Goal: Information Seeking & Learning: Learn about a topic

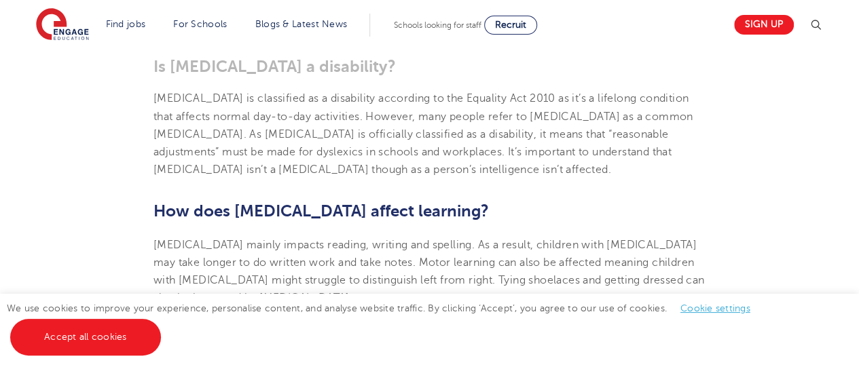
scroll to position [593, 0]
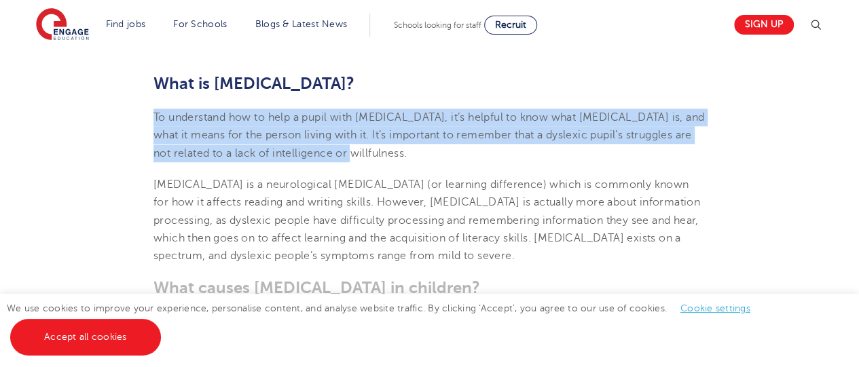
drag, startPoint x: 155, startPoint y: 86, endPoint x: 348, endPoint y: 127, distance: 197.7
click at [348, 127] on p "To understand how to help a pupil with [MEDICAL_DATA], it’s helpful to know wha…" at bounding box center [429, 136] width 552 height 54
copy span "To understand how to help a pupil with [MEDICAL_DATA], it’s helpful to know wha…"
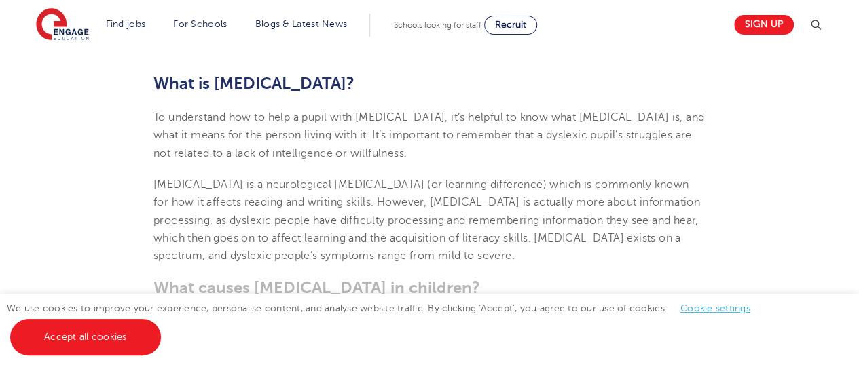
click at [314, 278] on b "What causes [MEDICAL_DATA] in children?" at bounding box center [316, 287] width 327 height 19
click at [334, 278] on h3 "What causes [MEDICAL_DATA] in children?" at bounding box center [429, 287] width 552 height 19
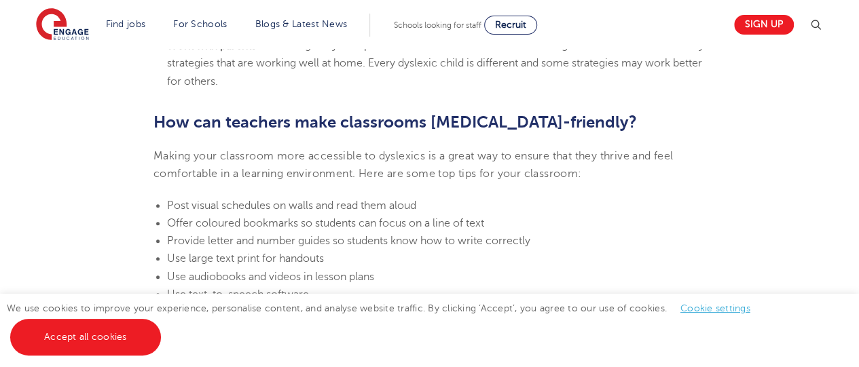
scroll to position [2928, 0]
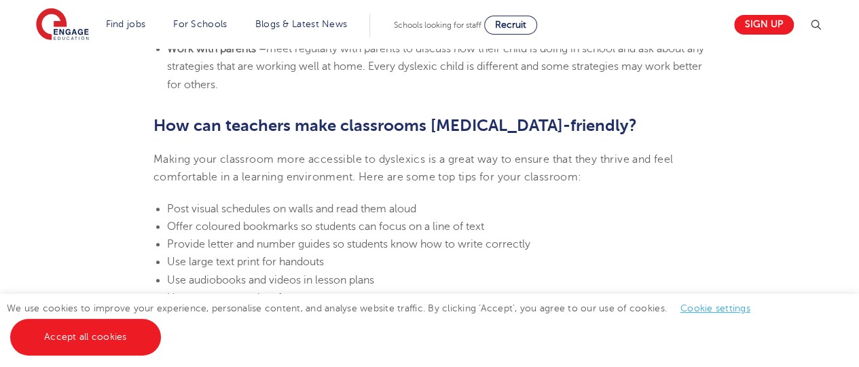
drag, startPoint x: 77, startPoint y: 94, endPoint x: 54, endPoint y: 69, distance: 34.6
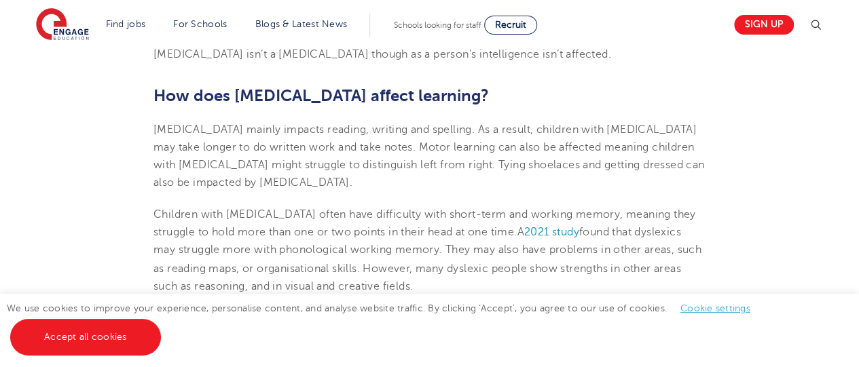
scroll to position [1032, 0]
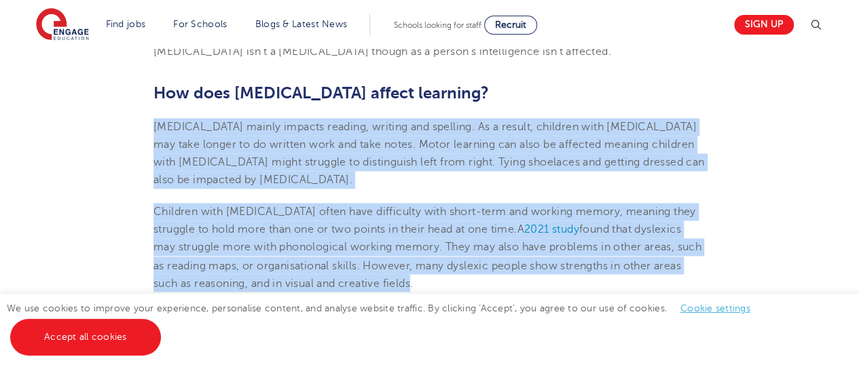
drag, startPoint x: 154, startPoint y: 98, endPoint x: 384, endPoint y: 254, distance: 277.6
copy section "[MEDICAL_DATA] mainly impacts reading, writing and spelling. As a result, child…"
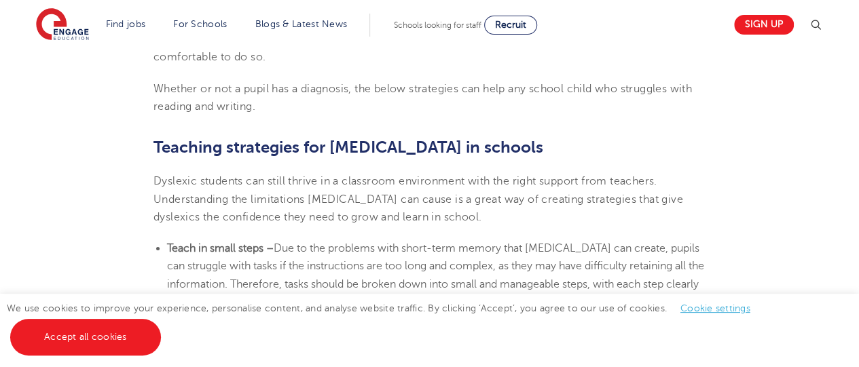
scroll to position [2173, 0]
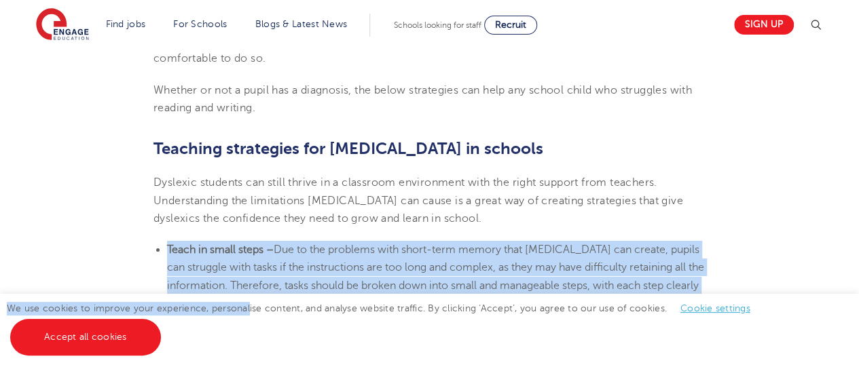
drag, startPoint x: 168, startPoint y: 221, endPoint x: 251, endPoint y: 313, distance: 123.5
click at [251, 313] on main "engage SEND• 6 Min read [DATE] Supporting [MEDICAL_DATA] In Schools: 10 Teachin…" at bounding box center [429, 213] width 859 height 4773
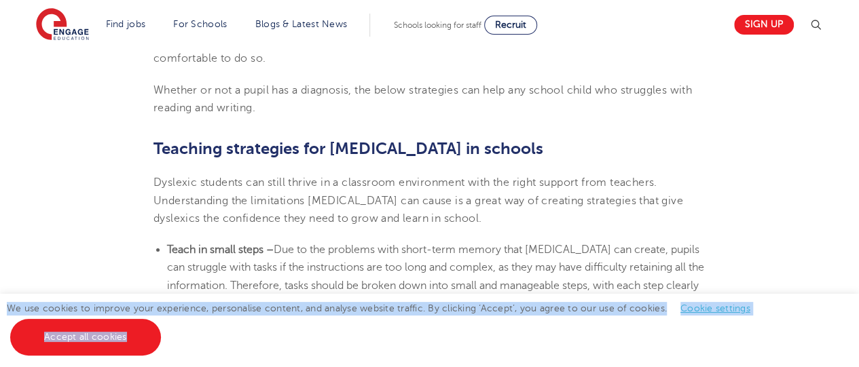
drag, startPoint x: 249, startPoint y: 350, endPoint x: 422, endPoint y: 278, distance: 188.1
click at [422, 278] on main "engage SEND• 6 Min read [DATE] Supporting [MEDICAL_DATA] In Schools: 10 Teachin…" at bounding box center [429, 213] width 859 height 4773
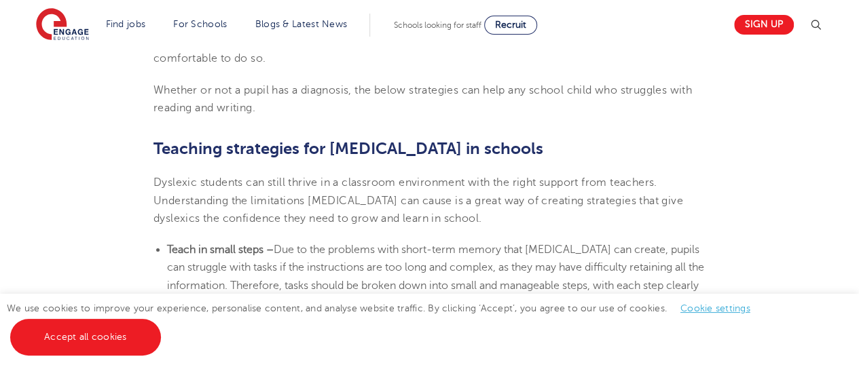
click at [575, 244] on span "Due to the problems with short-term memory that [MEDICAL_DATA] can create, pupi…" at bounding box center [435, 277] width 537 height 66
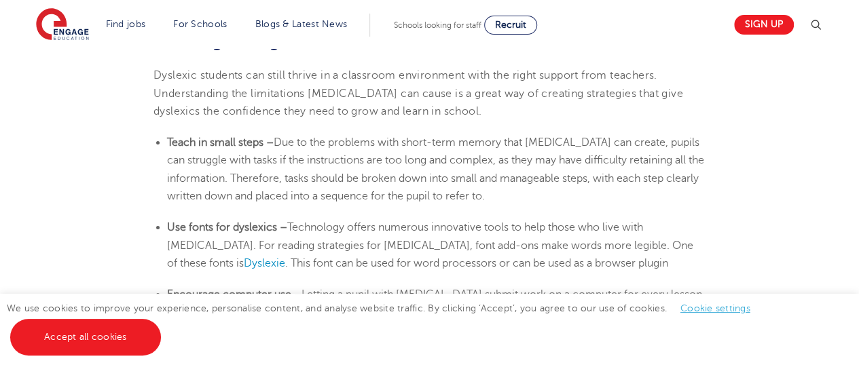
scroll to position [2281, 0]
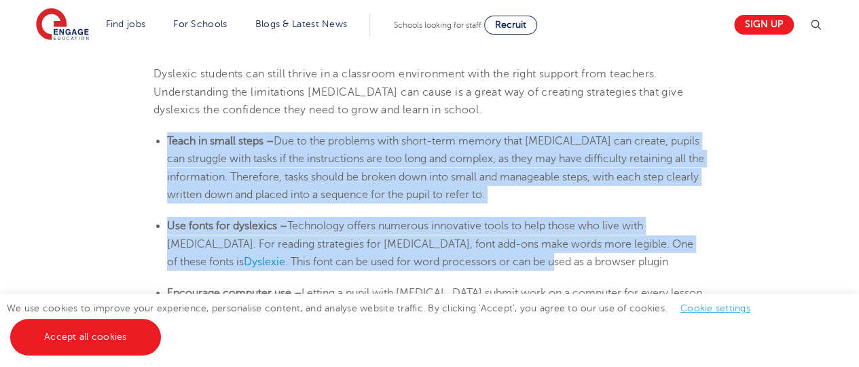
drag, startPoint x: 168, startPoint y: 112, endPoint x: 447, endPoint y: 244, distance: 308.9
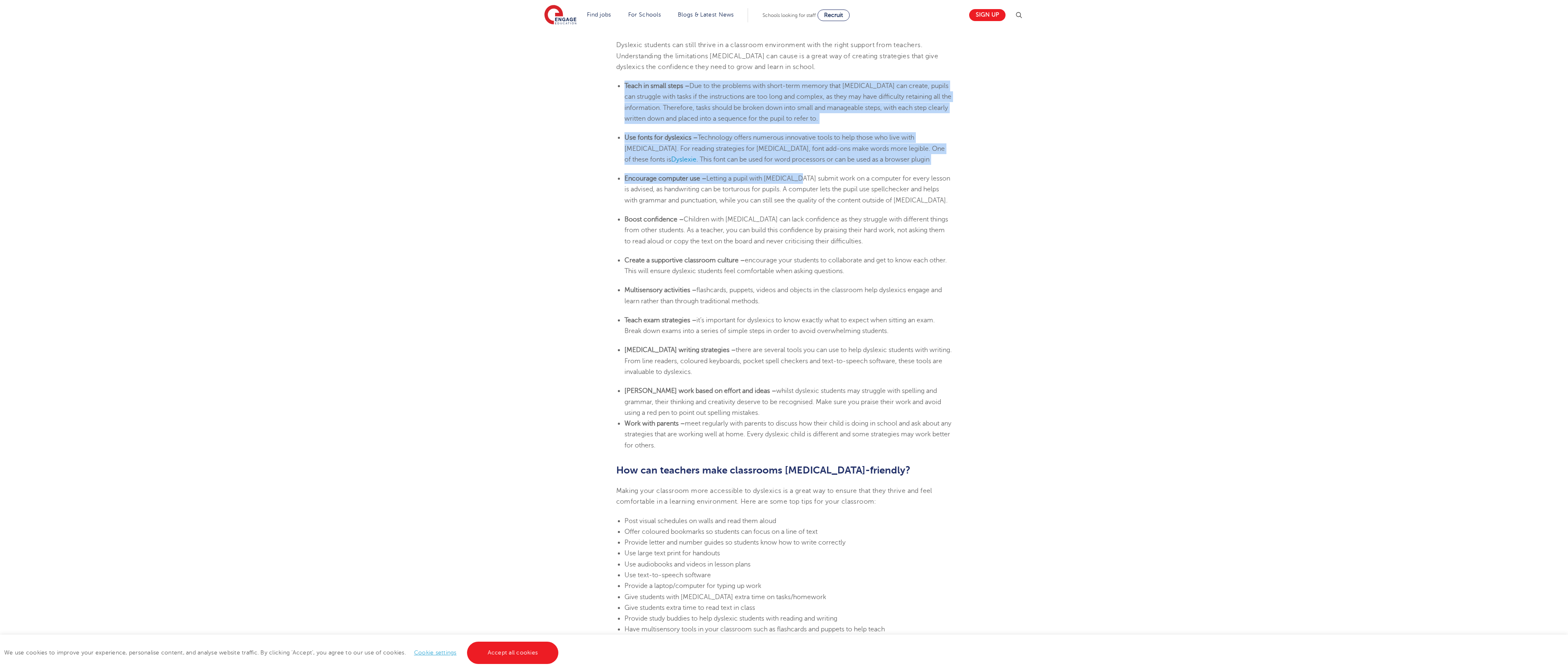
click at [522, 89] on span "Due to the problems with short-term memory that [MEDICAL_DATA] can create, pupi…" at bounding box center [788, 102] width 327 height 40
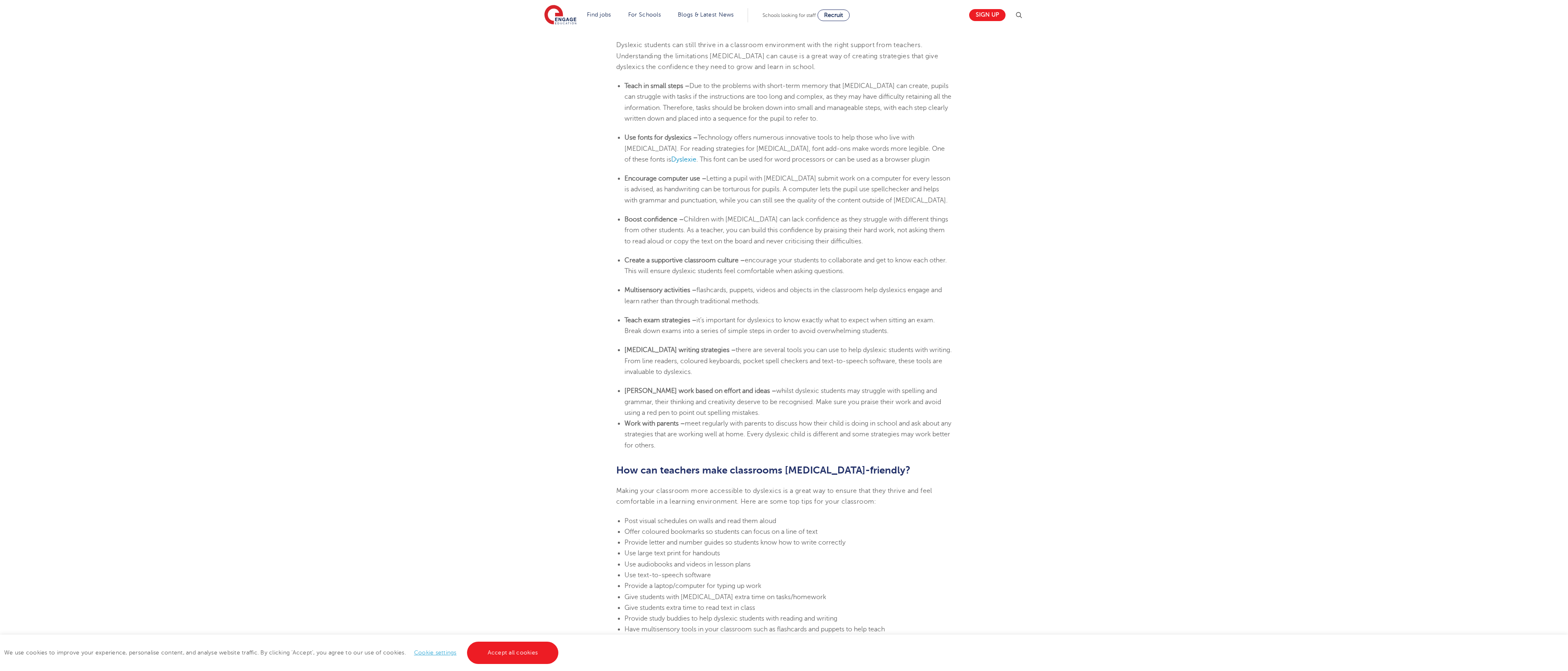
drag, startPoint x: 626, startPoint y: 68, endPoint x: 794, endPoint y: 425, distance: 394.6
click at [522, 223] on li "Work with parents – meet regularly with parents to discuss how their child is d…" at bounding box center [788, 434] width 327 height 33
drag, startPoint x: 625, startPoint y: 71, endPoint x: 775, endPoint y: 432, distance: 390.9
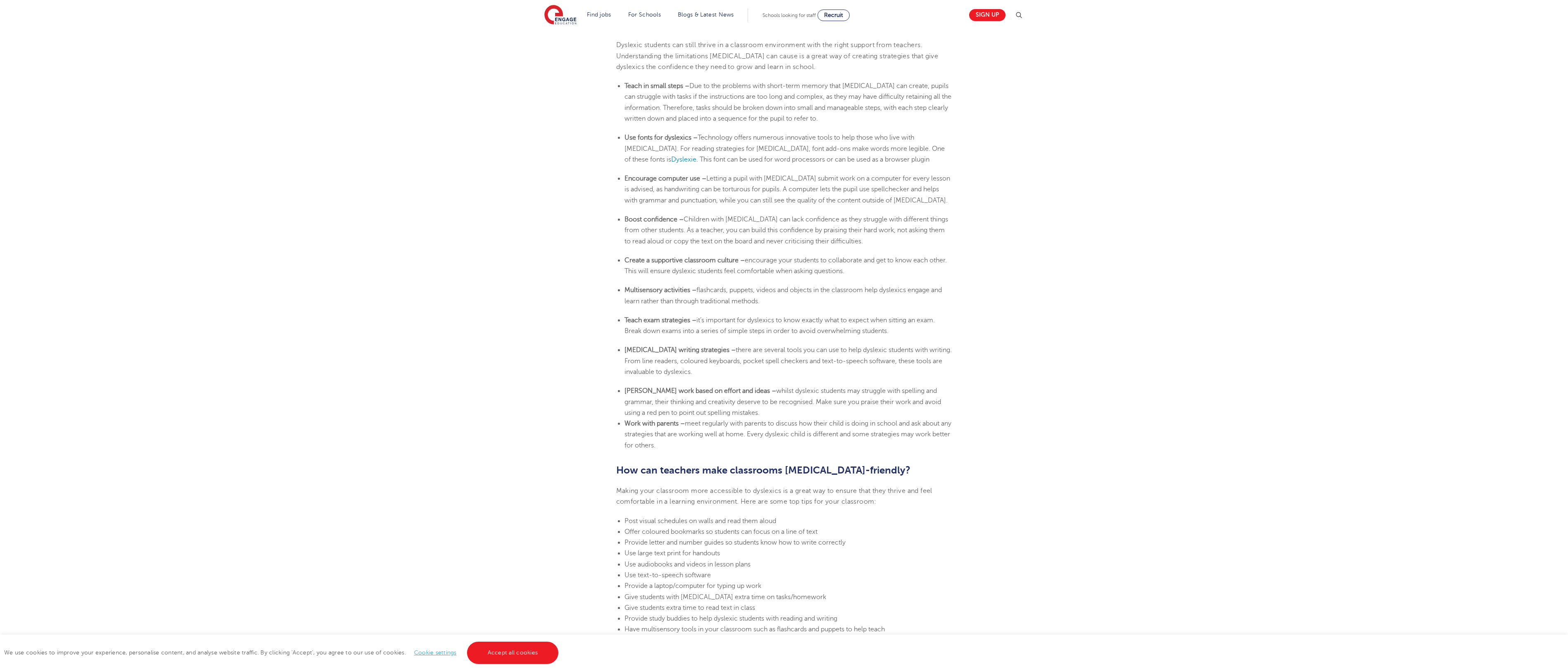
copy section "Lorem ip dolor sitam – Con ad eli seddoeiu temp incid-utla etdolo magn aliquaen…"
